Goal: Information Seeking & Learning: Learn about a topic

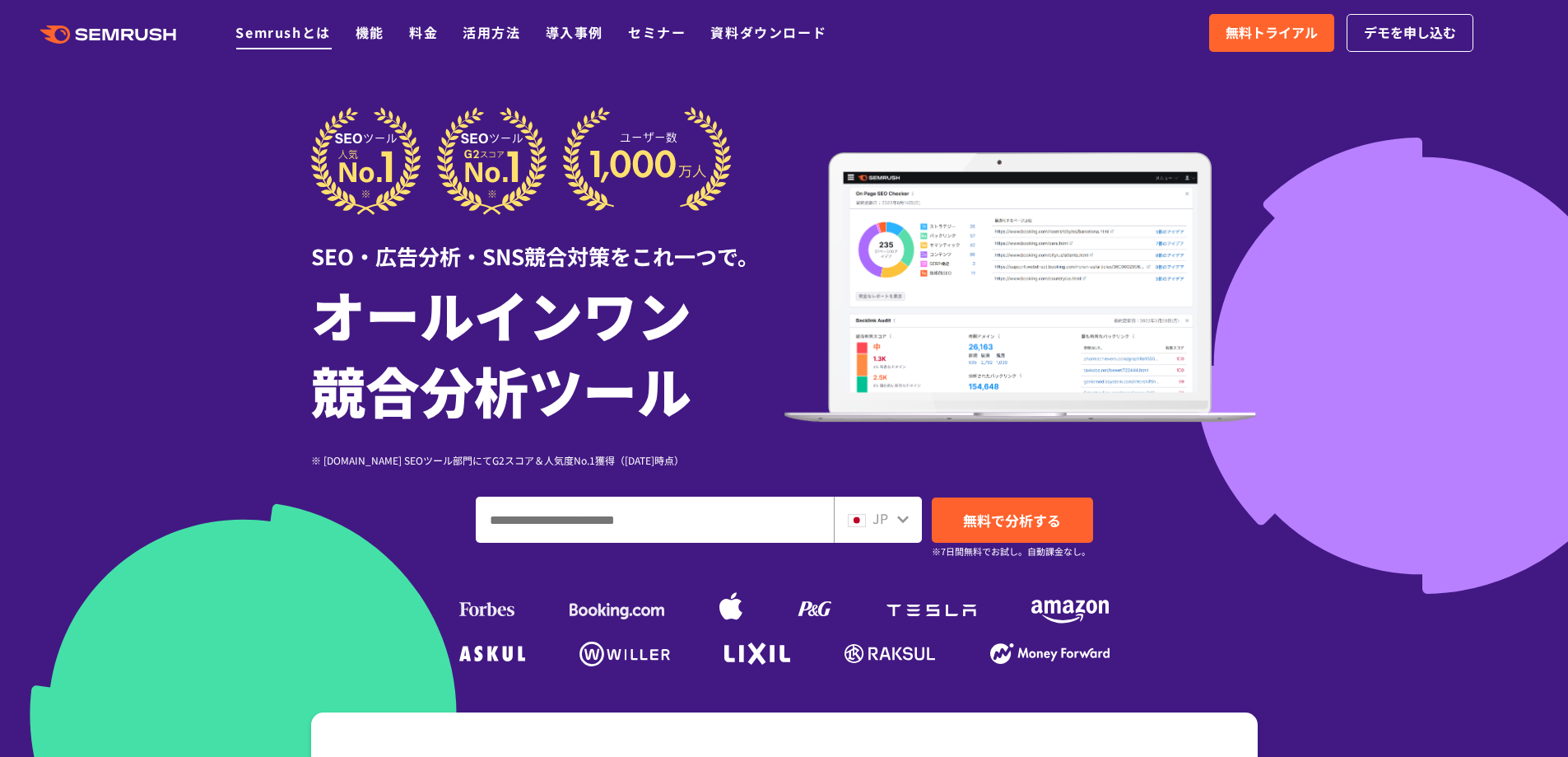
click at [291, 41] on link "Semrushとは" at bounding box center [282, 31] width 95 height 19
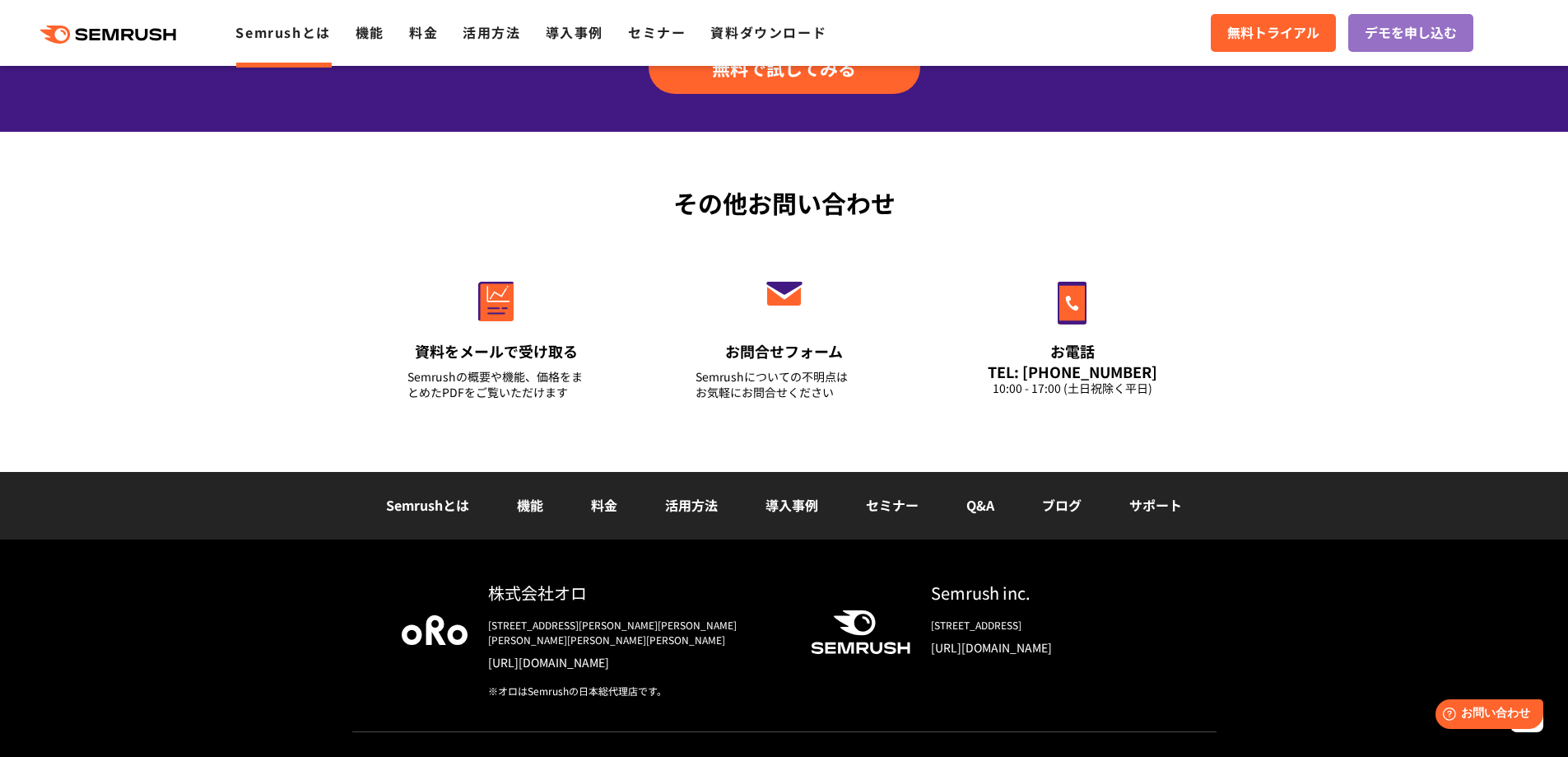
scroll to position [3951, 0]
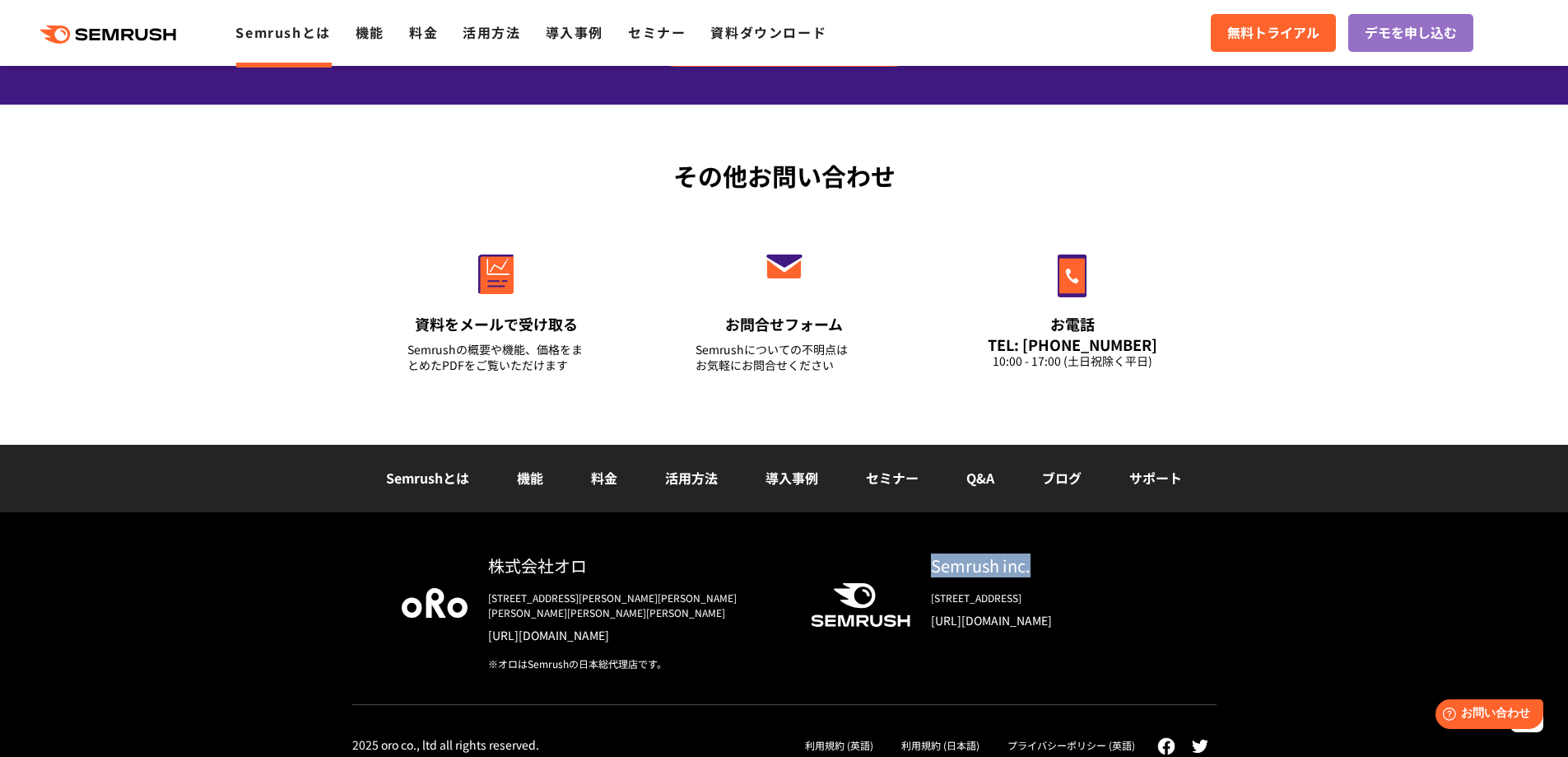
drag, startPoint x: 933, startPoint y: 569, endPoint x: 1062, endPoint y: 569, distance: 129.0
click at [1062, 569] on div "Semrush inc." at bounding box center [1048, 565] width 236 height 24
copy div "Semrush inc."
copy div "株式会社オロ"
drag, startPoint x: 484, startPoint y: 566, endPoint x: 605, endPoint y: 566, distance: 121.0
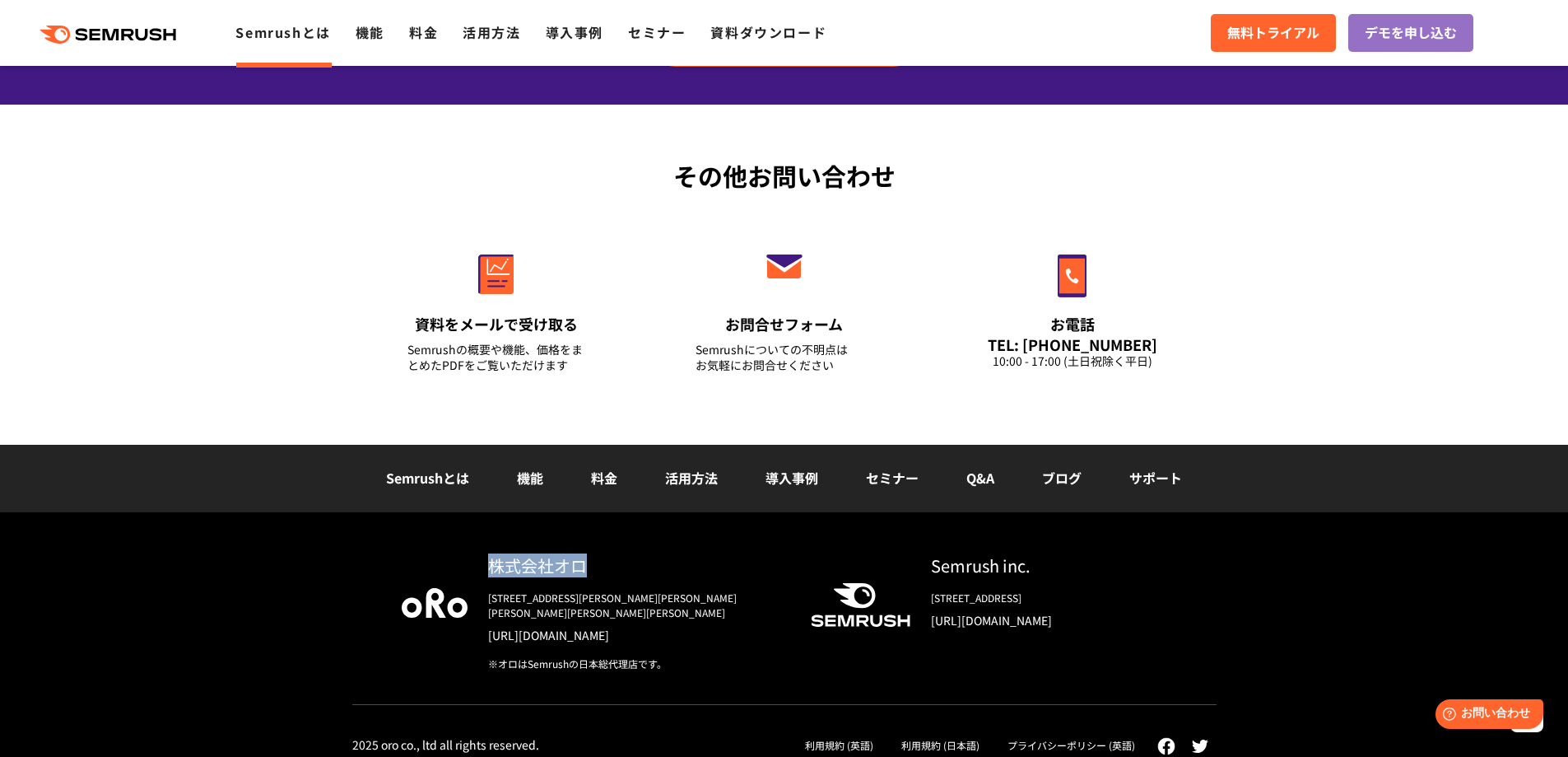
click at [605, 566] on div "株式会社オロ 〒153-0063　東京都目黒区目黒3-9-1 目黒須田ビル https://www.oro.com/ja/ ※オロはSemrushの日本総代理…" at bounding box center [626, 612] width 317 height 118
click at [565, 562] on div "株式会社オロ" at bounding box center [636, 565] width 297 height 24
drag, startPoint x: 485, startPoint y: 567, endPoint x: 607, endPoint y: 566, distance: 122.0
click at [607, 566] on div "株式会社オロ 〒153-0063　東京都目黒区目黒3-9-1 目黒須田ビル https://www.oro.com/ja/ ※オロはSemrushの日本総代理…" at bounding box center [626, 612] width 317 height 118
copy div "株式会社オロ"
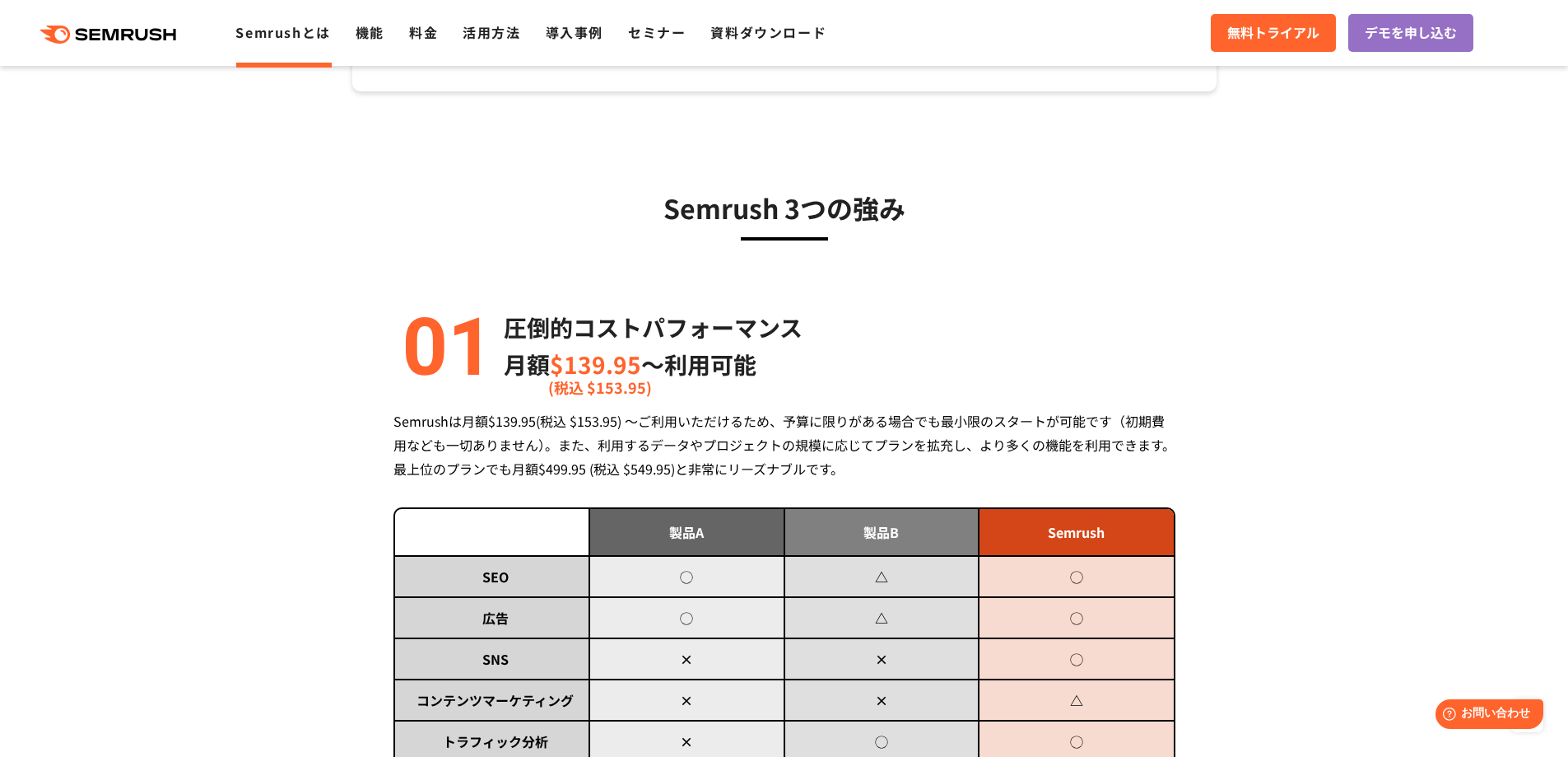
scroll to position [0, 0]
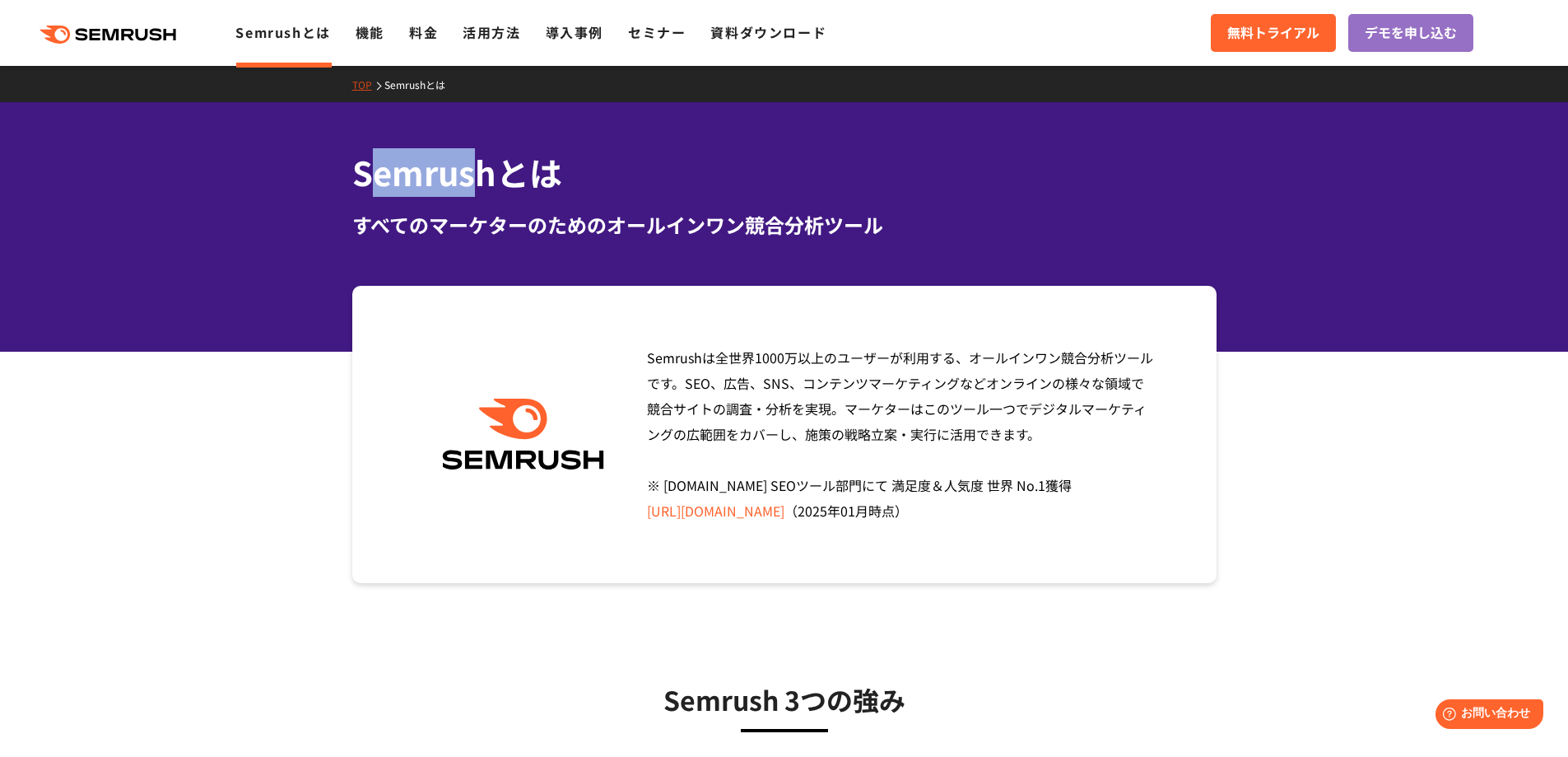
drag, startPoint x: 363, startPoint y: 172, endPoint x: 478, endPoint y: 172, distance: 115.0
click at [478, 172] on h1 "Semrushとは" at bounding box center [784, 172] width 864 height 48
click at [485, 173] on h1 "Semrushとは" at bounding box center [784, 172] width 864 height 48
click at [494, 174] on h1 "Semrushとは" at bounding box center [784, 172] width 864 height 48
copy h1 "Semrush"
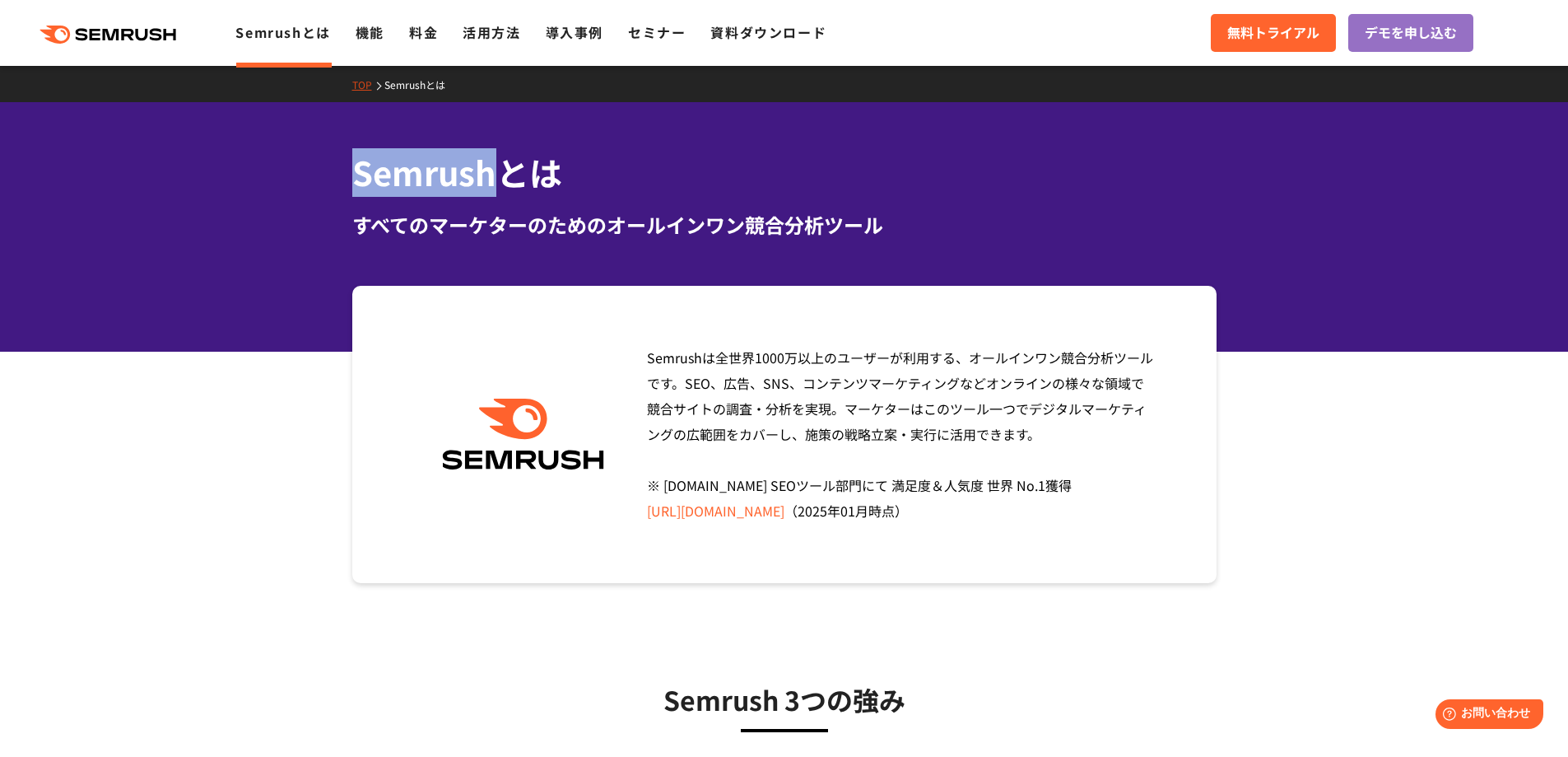
drag, startPoint x: 494, startPoint y: 175, endPoint x: 352, endPoint y: 175, distance: 142.0
click at [352, 175] on h1 "Semrushとは" at bounding box center [784, 172] width 864 height 48
click at [391, 178] on h1 "Semrushとは" at bounding box center [784, 172] width 864 height 48
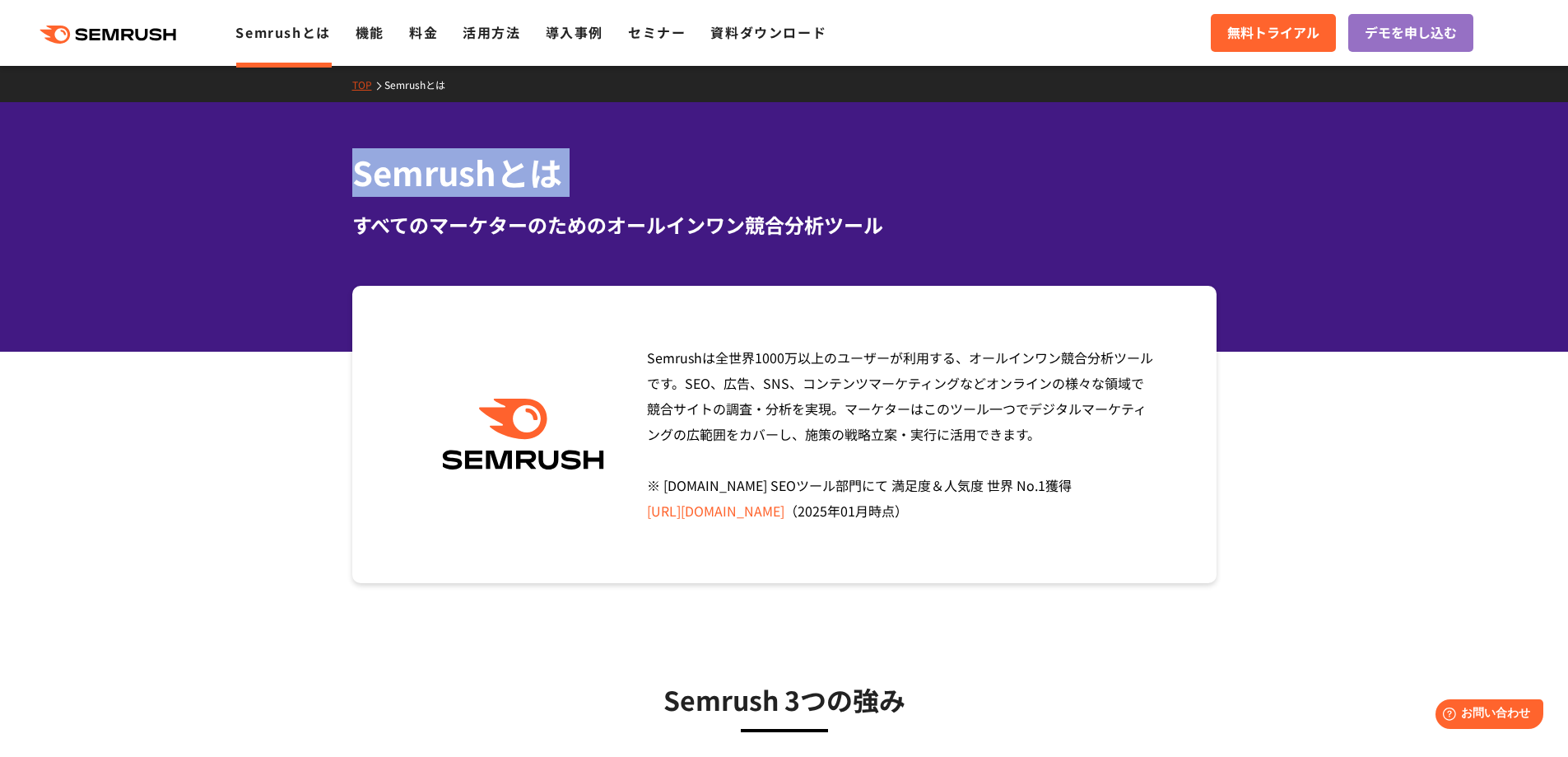
click at [391, 178] on h1 "Semrushとは" at bounding box center [784, 172] width 864 height 48
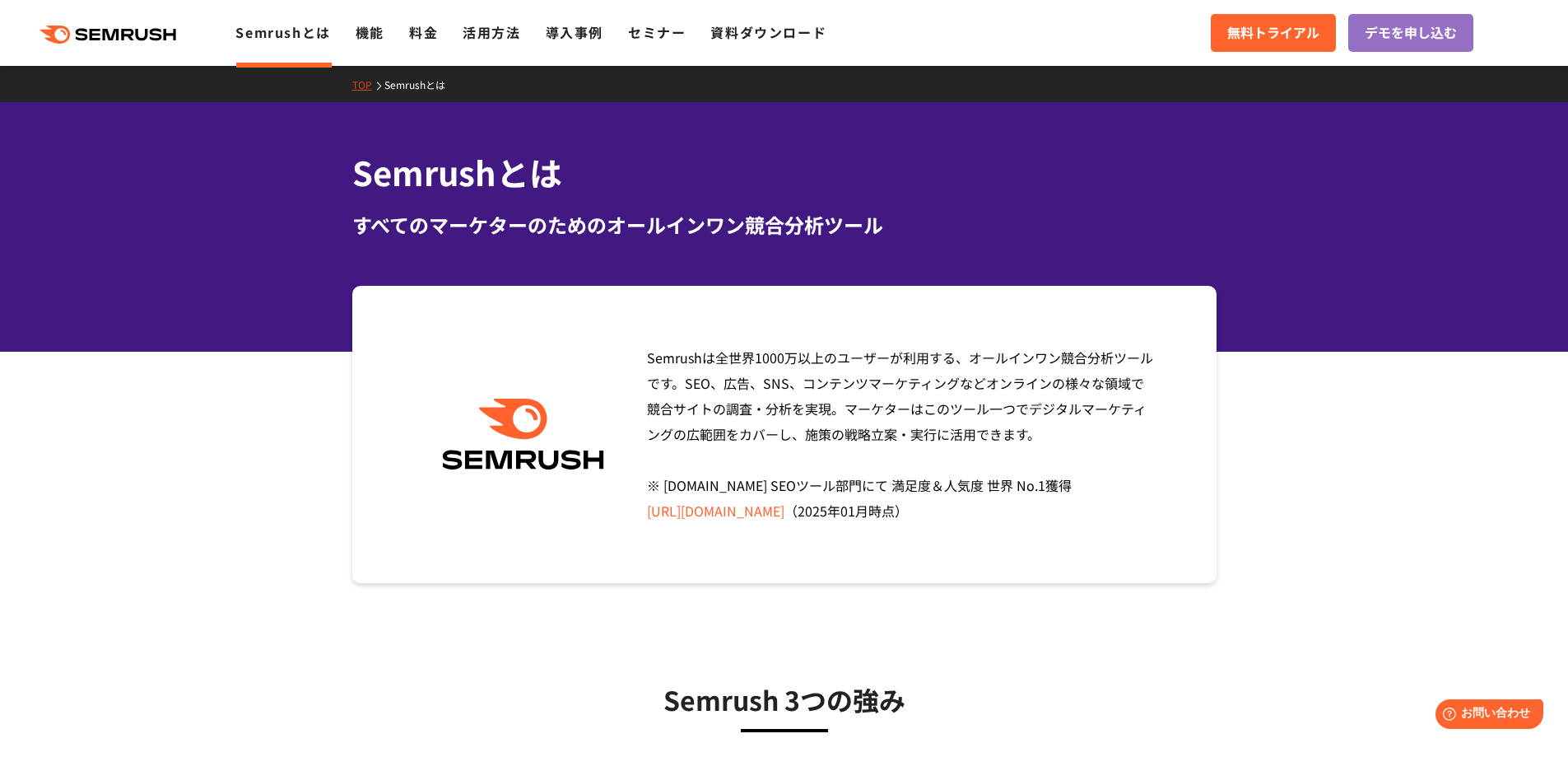
click at [391, 178] on h1 "Semrushとは" at bounding box center [784, 172] width 864 height 48
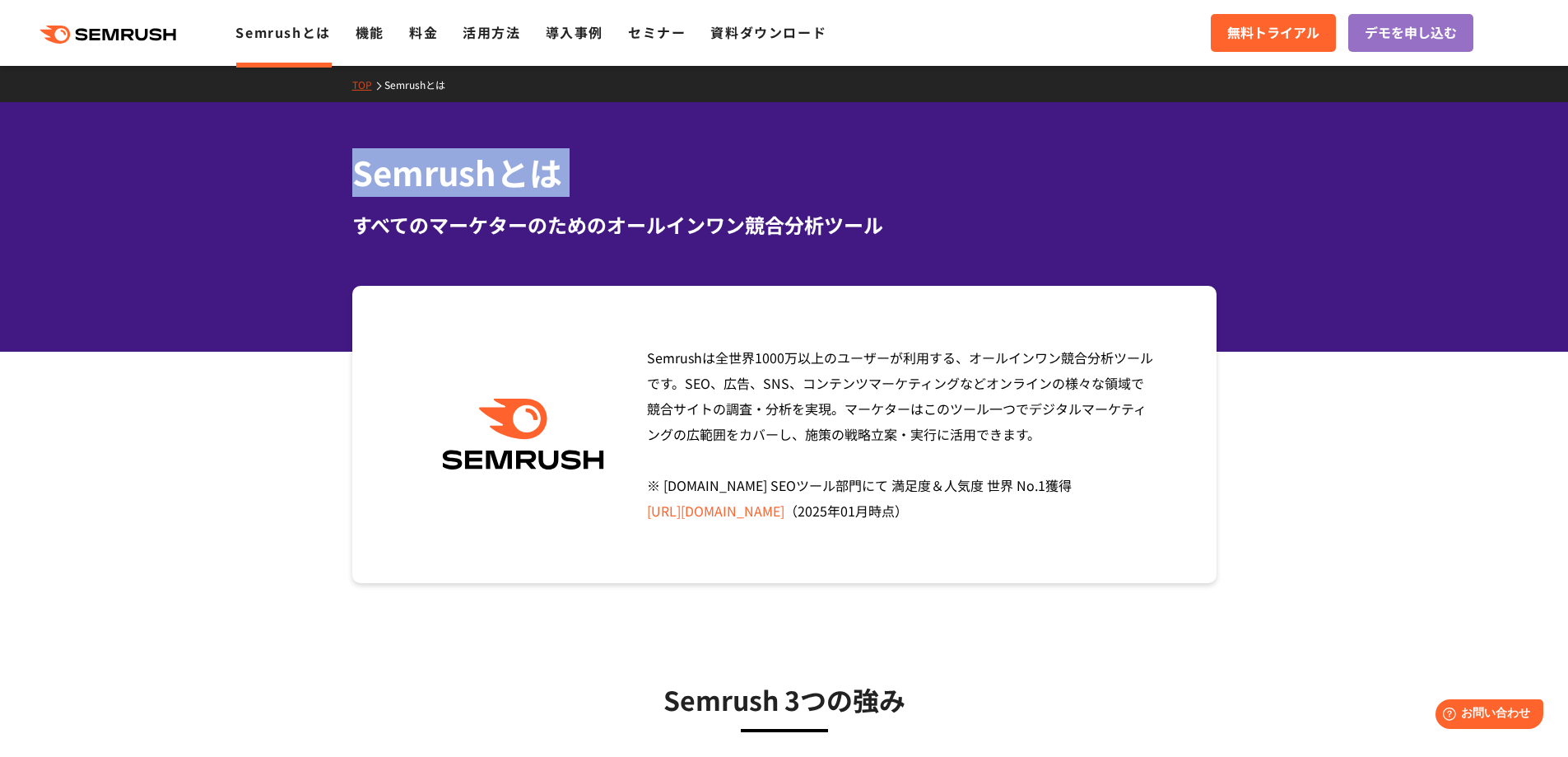
click at [391, 178] on h1 "Semrushとは" at bounding box center [784, 172] width 864 height 48
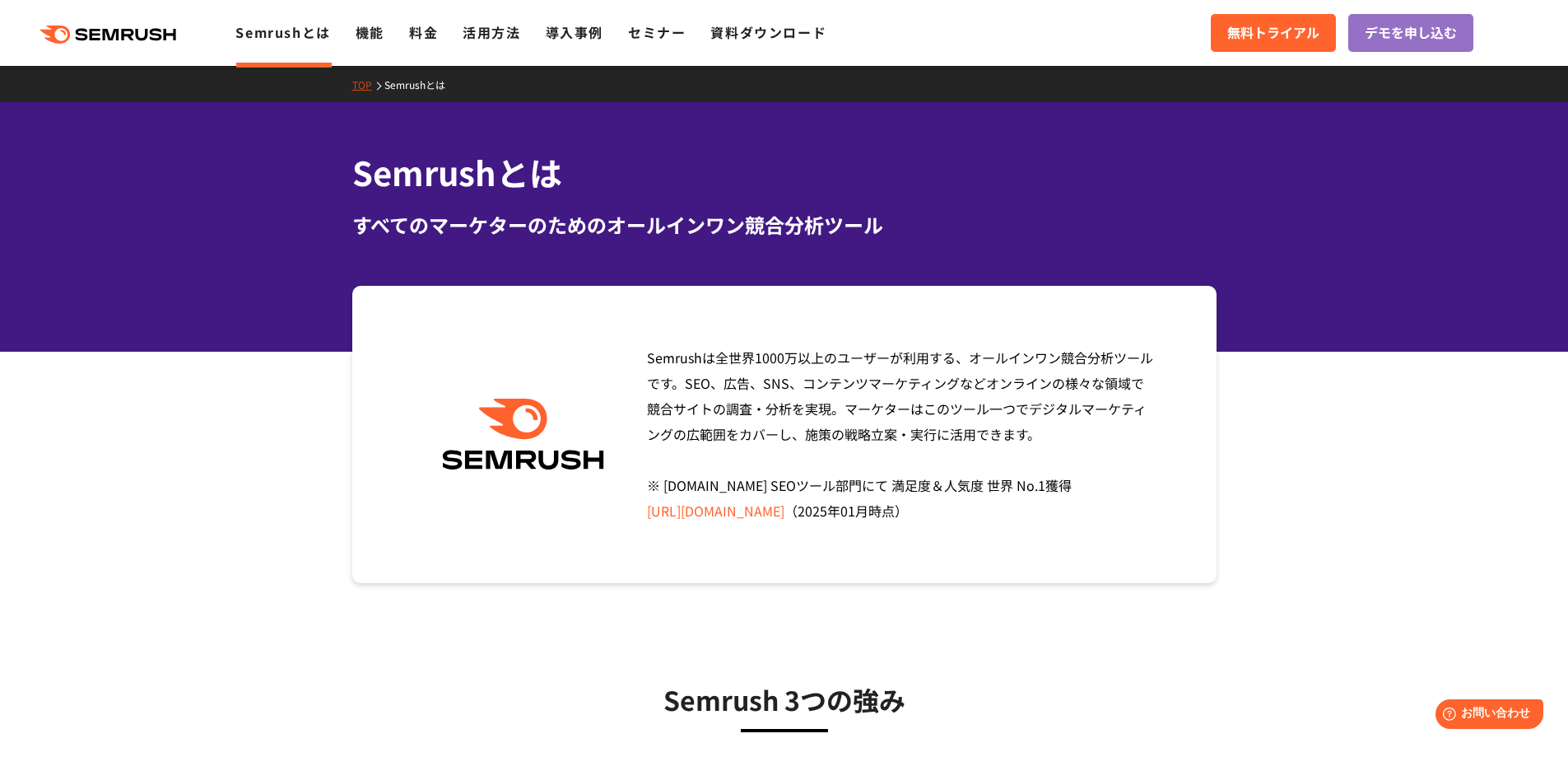
click at [286, 283] on div "Semrushとは すべてのマーケターのためのオールインワン競合分析ツール" at bounding box center [784, 227] width 1568 height 250
drag, startPoint x: 711, startPoint y: 484, endPoint x: 946, endPoint y: 491, distance: 235.1
click at [946, 491] on span "Semrushは全世界1000万以上のユーザーが利用する、オールインワン競合分析ツールです。SEO、広告、SNS、コンテンツマーケティングなどオンラインの様々…" at bounding box center [899, 434] width 506 height 173
click at [801, 418] on span "Semrushは全世界1000万以上のユーザーが利用する、オールインワン競合分析ツールです。SEO、広告、SNS、コンテンツマーケティングなどオンラインの様々…" at bounding box center [899, 434] width 506 height 173
